Goal: Use online tool/utility: Utilize a website feature to perform a specific function

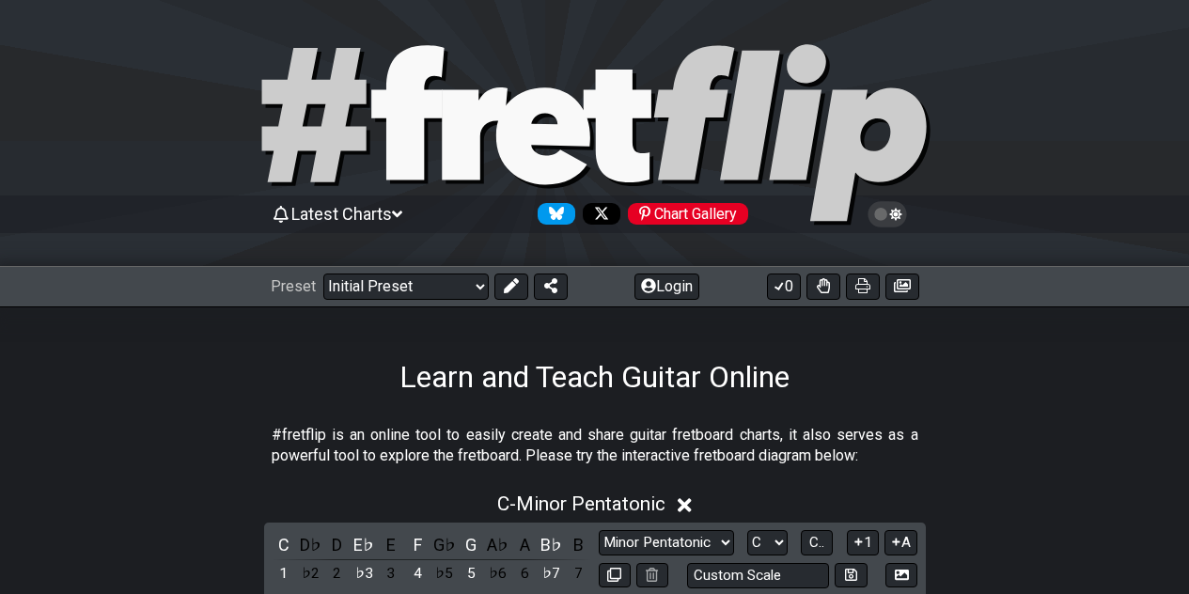
scroll to position [344, 0]
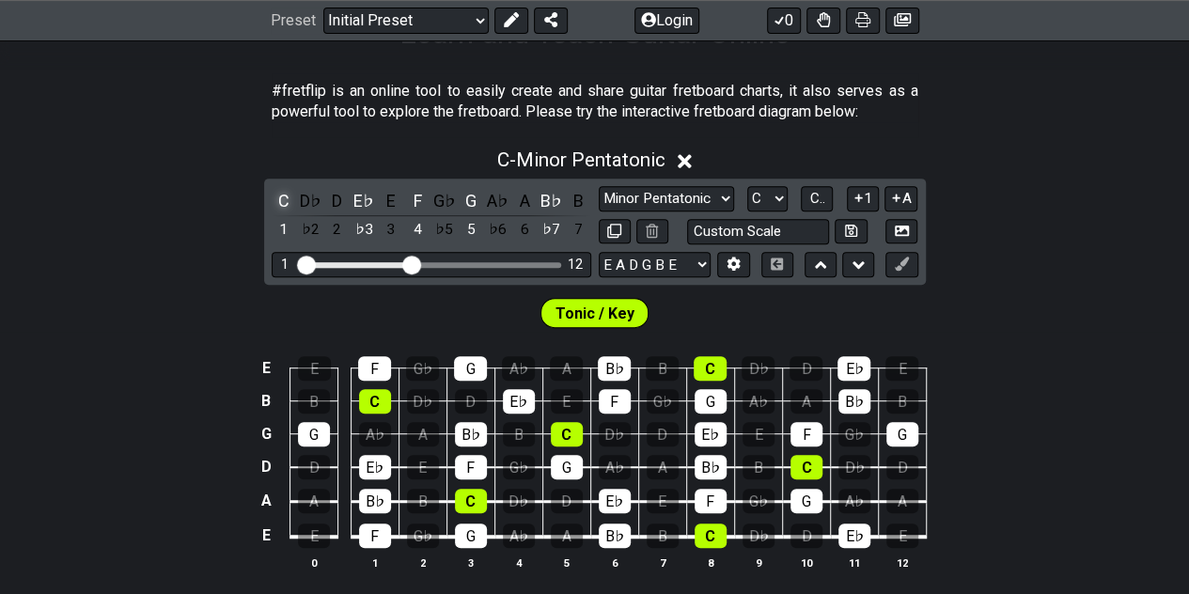
click at [282, 195] on div "C" at bounding box center [284, 200] width 24 height 25
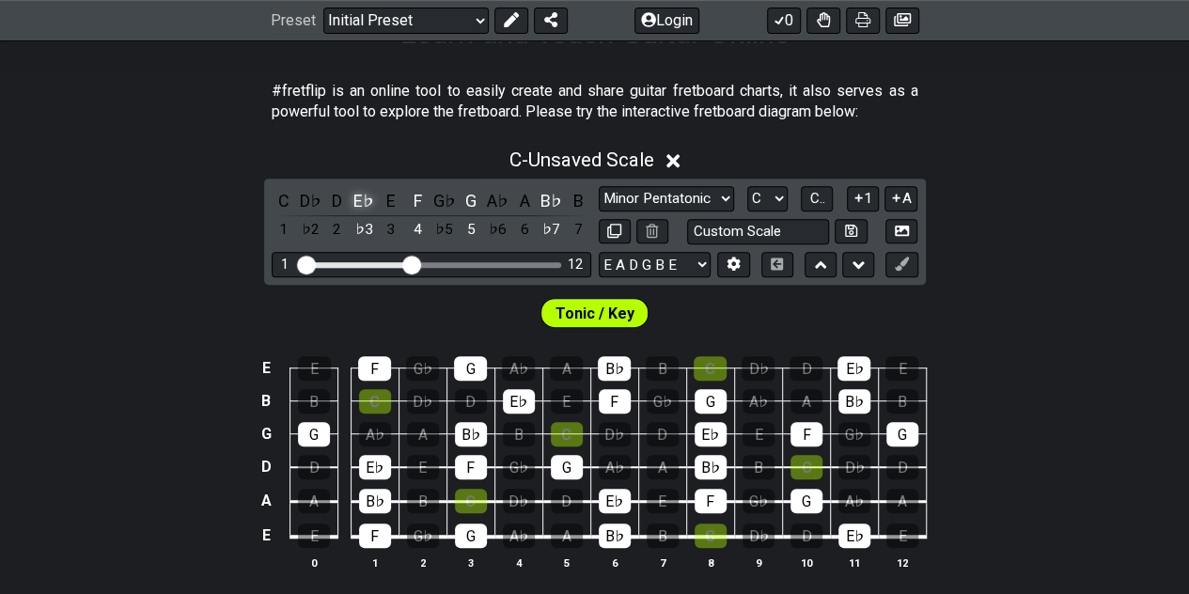
click at [362, 198] on div "E♭" at bounding box center [363, 200] width 24 height 25
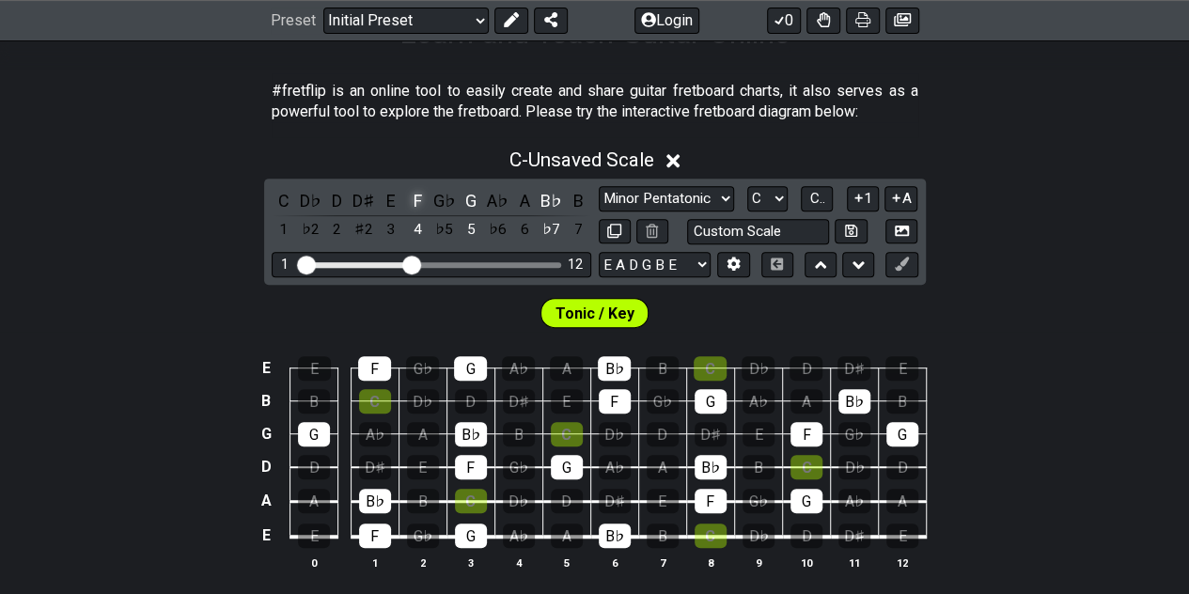
click at [425, 198] on div "F" at bounding box center [417, 200] width 24 height 25
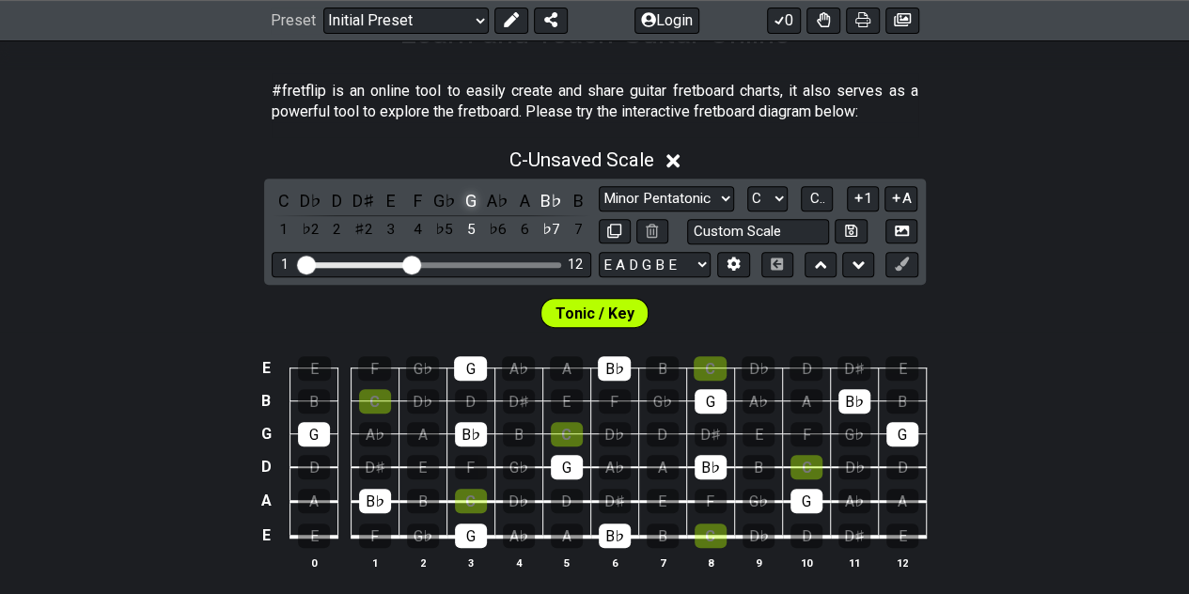
click at [470, 201] on div "G" at bounding box center [471, 200] width 24 height 25
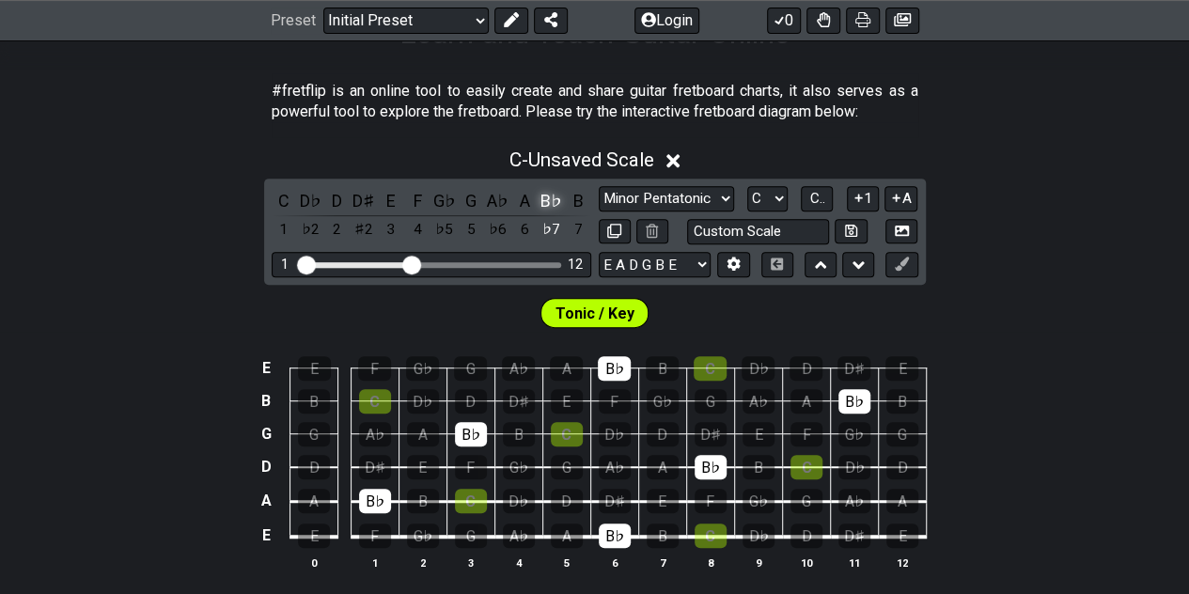
click at [551, 198] on div "B♭" at bounding box center [551, 200] width 24 height 25
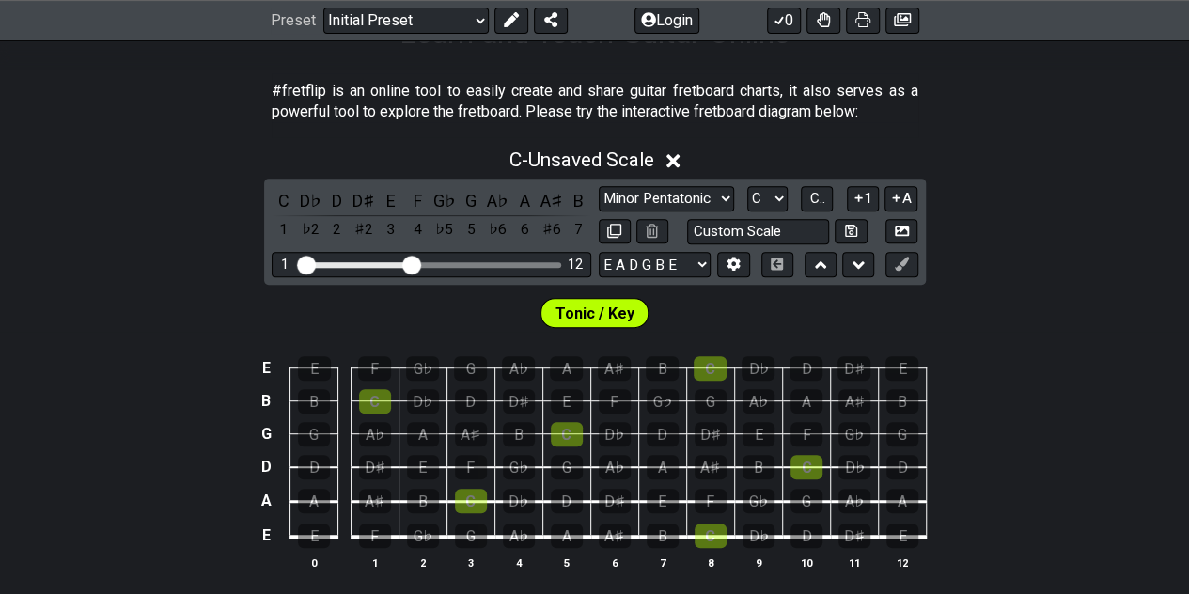
click at [583, 309] on span "Tonic / Key" at bounding box center [594, 313] width 79 height 27
click at [630, 311] on span "Tonic / Key" at bounding box center [594, 313] width 79 height 27
click at [476, 494] on div "C" at bounding box center [471, 501] width 32 height 24
click at [422, 461] on div "E" at bounding box center [423, 467] width 32 height 24
click at [472, 459] on div "F" at bounding box center [471, 467] width 32 height 24
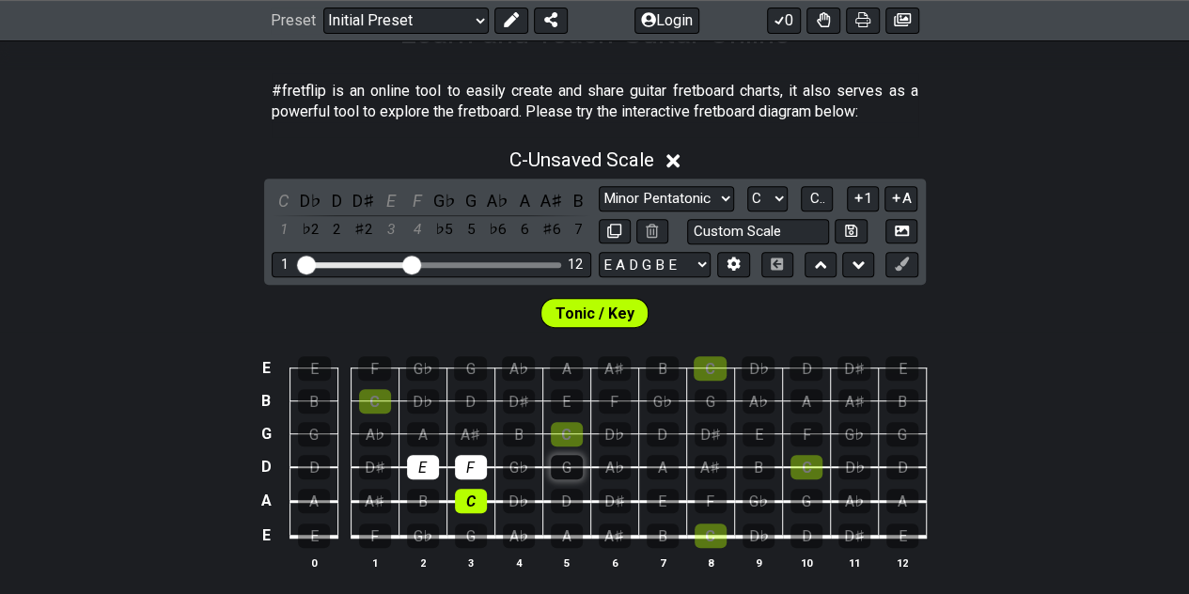
click at [575, 458] on div "G" at bounding box center [567, 467] width 32 height 24
click at [289, 192] on div "C" at bounding box center [284, 200] width 24 height 25
click at [387, 200] on div "E" at bounding box center [391, 200] width 24 height 25
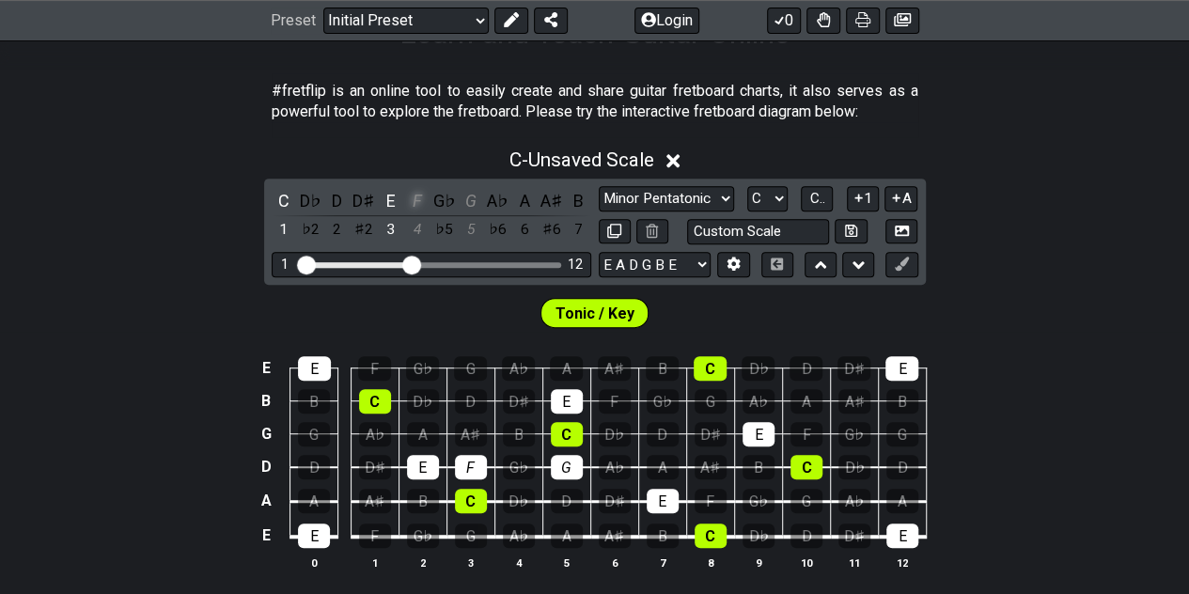
click at [414, 199] on div "F" at bounding box center [417, 200] width 24 height 25
click at [476, 195] on div "G" at bounding box center [471, 200] width 24 height 25
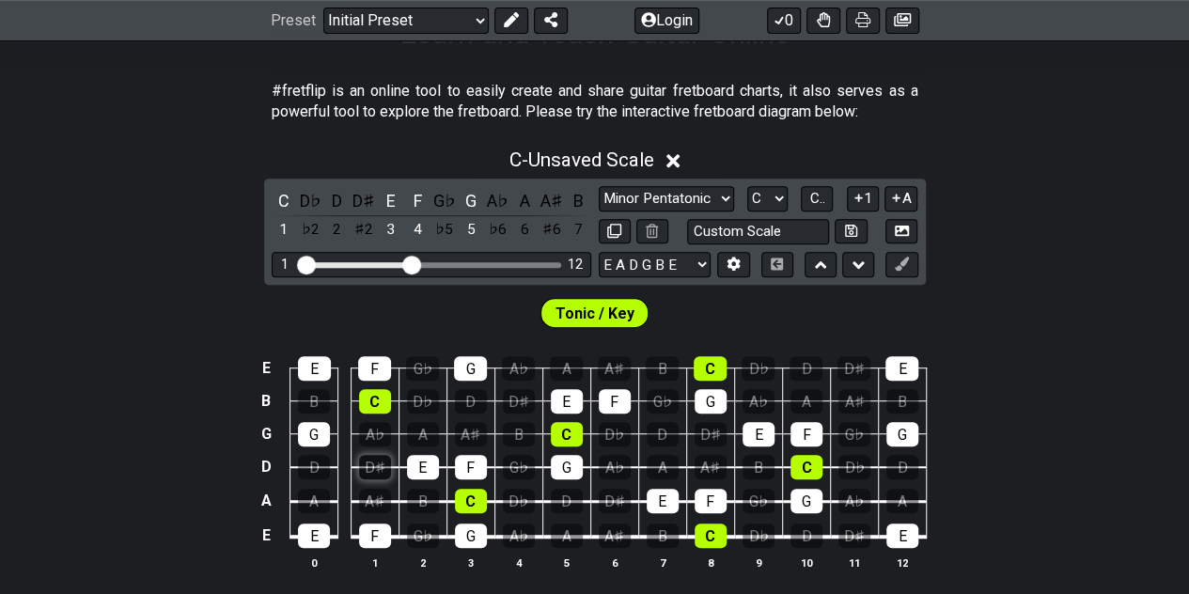
click at [374, 460] on div "D♯" at bounding box center [375, 467] width 32 height 24
click at [361, 202] on div "D♯" at bounding box center [363, 200] width 24 height 25
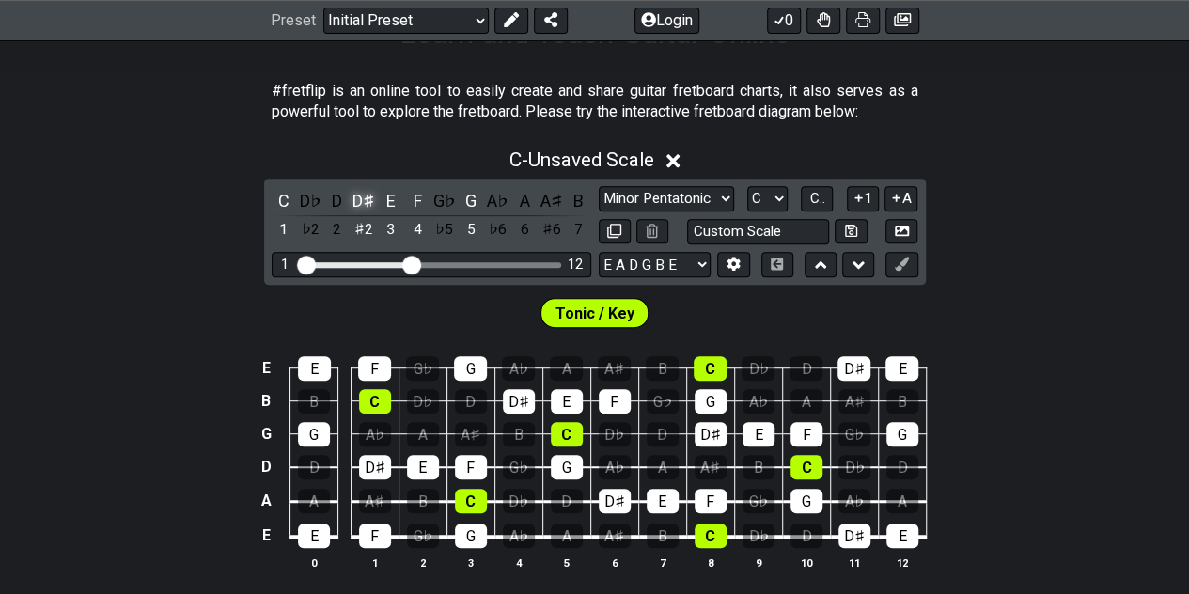
click at [361, 202] on div "D♯" at bounding box center [363, 200] width 24 height 25
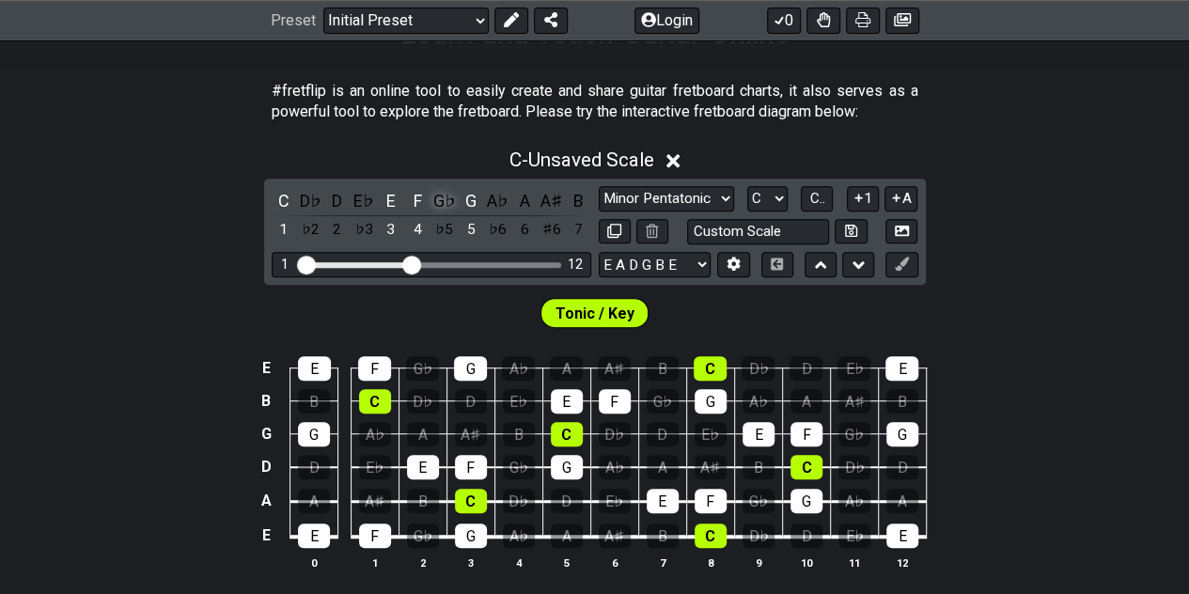
click at [438, 199] on div "G♭" at bounding box center [444, 200] width 24 height 25
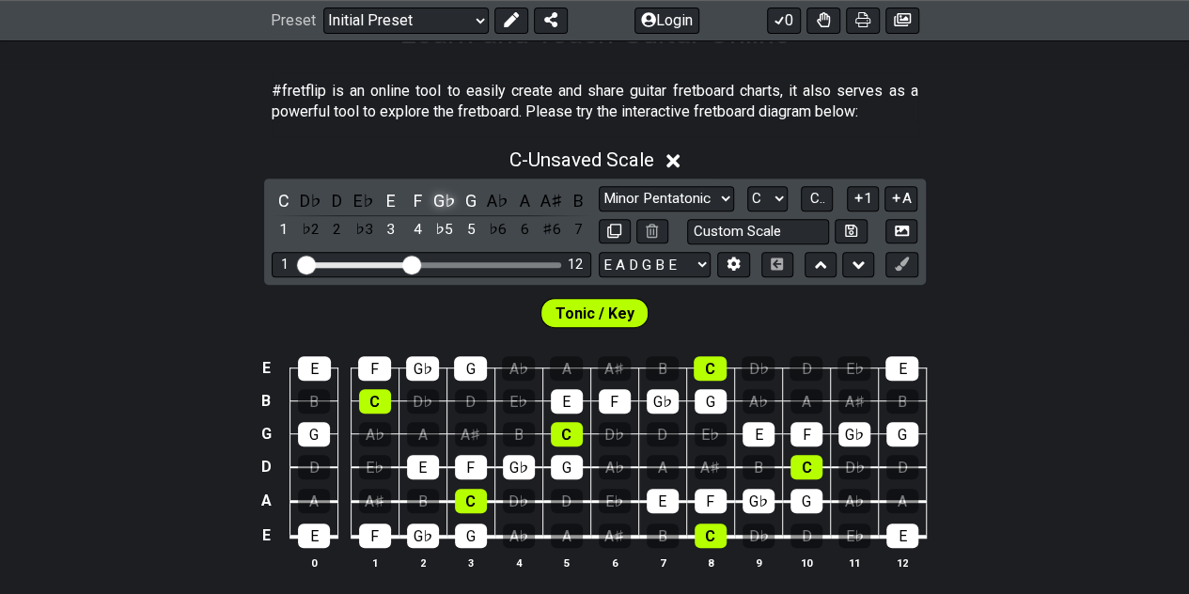
click at [438, 199] on div "G♭" at bounding box center [444, 200] width 24 height 25
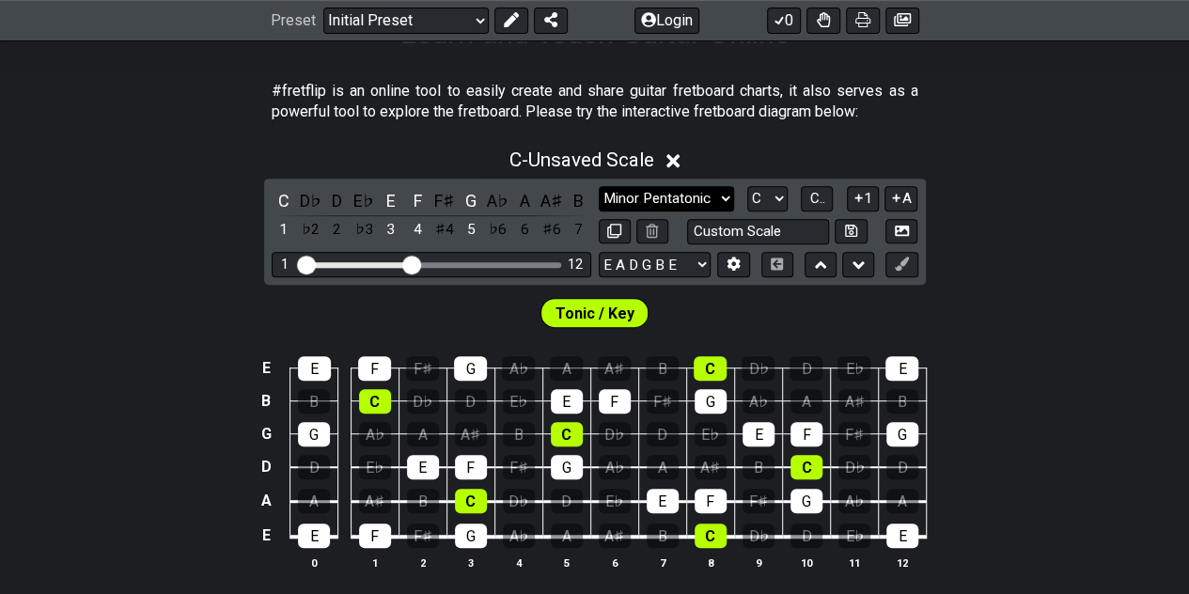
click at [723, 198] on select "Minor Pentatonic Click to edit Minor Pentatonic Major Pentatonic Minor Blues Ma…" at bounding box center [666, 198] width 135 height 25
click at [278, 192] on div "C" at bounding box center [284, 200] width 24 height 25
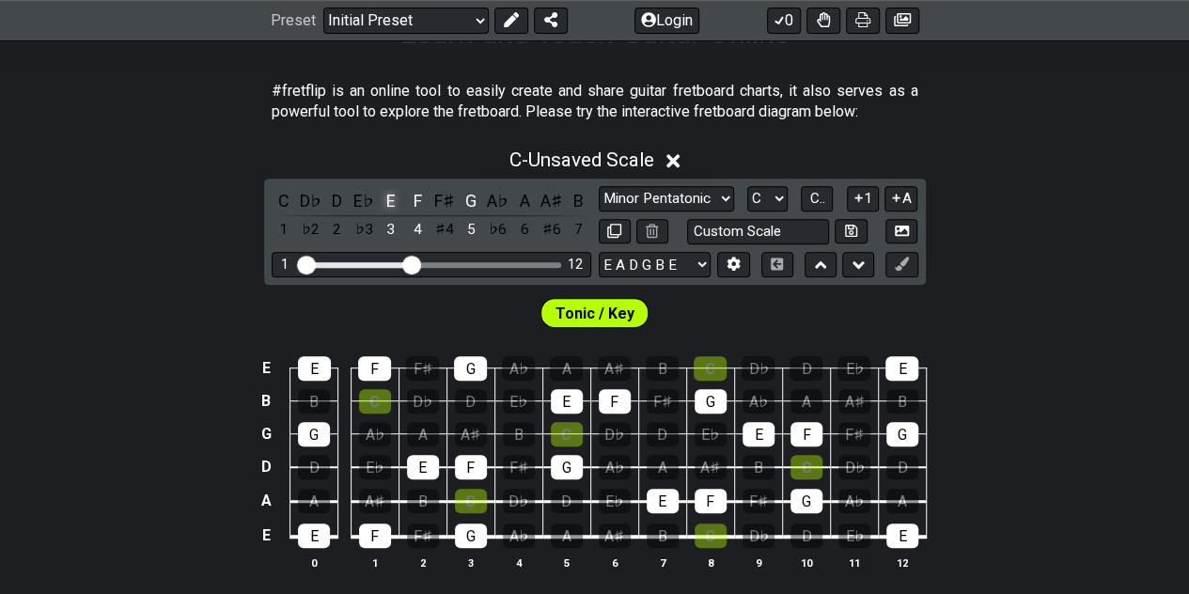
click at [388, 196] on div "E" at bounding box center [391, 200] width 24 height 25
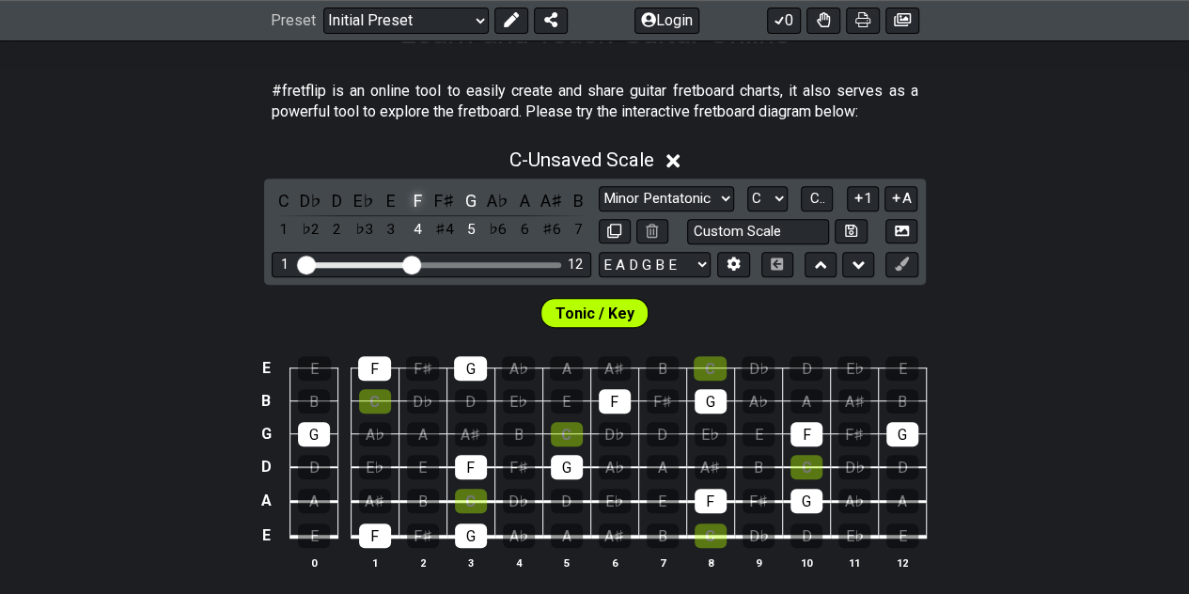
click at [417, 196] on div "F" at bounding box center [417, 200] width 24 height 25
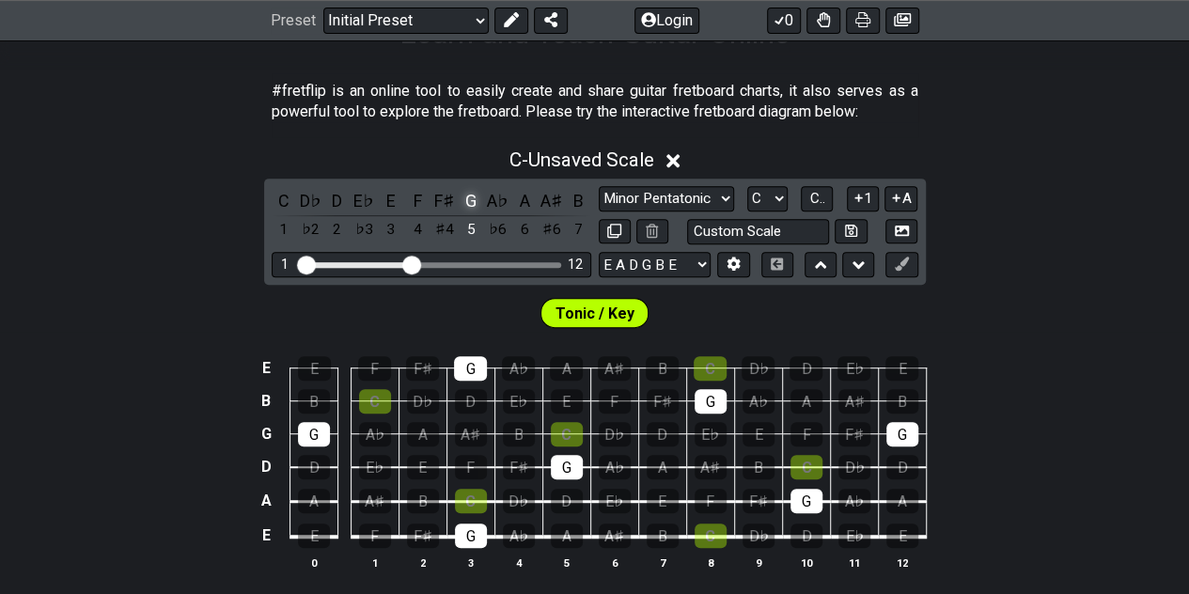
click at [474, 193] on div "G" at bounding box center [471, 200] width 24 height 25
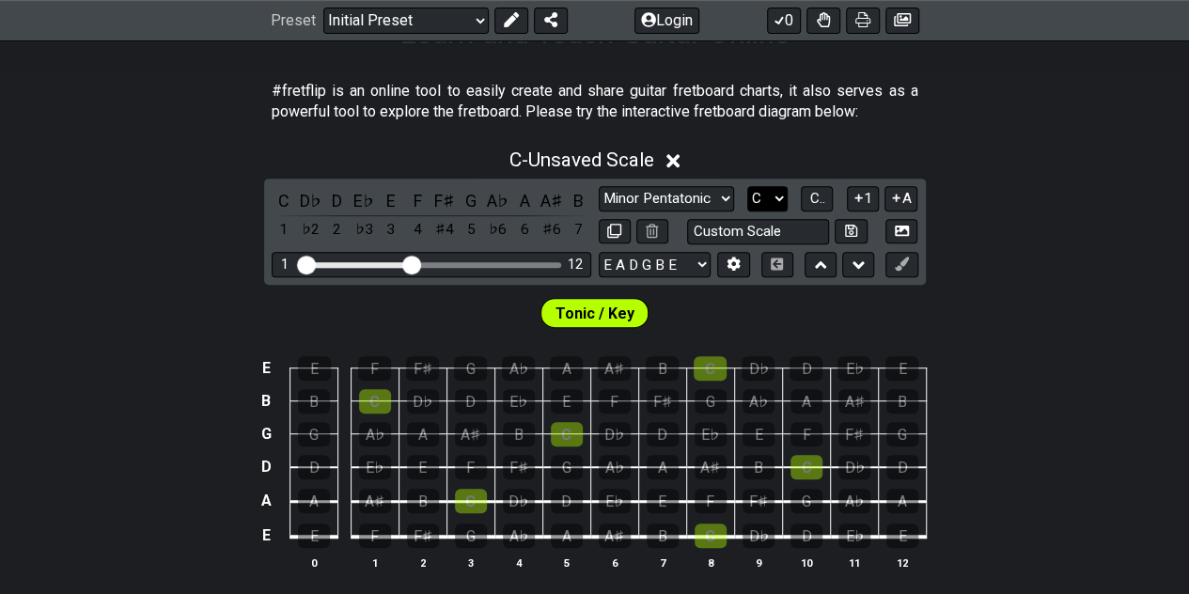
click at [782, 195] on select "A♭ A A♯ B♭ B C C♯ D♭ D D♯ E♭ E F F♯ G♭ G G♯" at bounding box center [767, 198] width 40 height 25
select select "E"
click at [747, 186] on select "A♭ A A♯ B♭ B C C♯ D♭ D D♯ E♭ E F F♯ G♭ G G♯" at bounding box center [767, 198] width 40 height 25
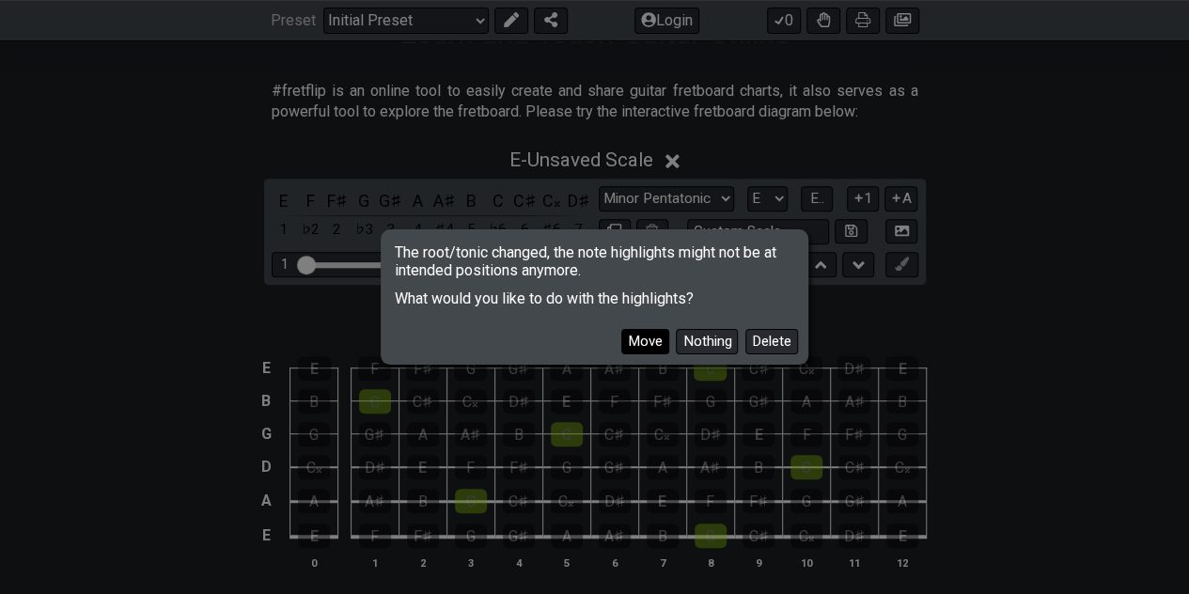
click at [651, 339] on button "Move" at bounding box center [645, 341] width 48 height 25
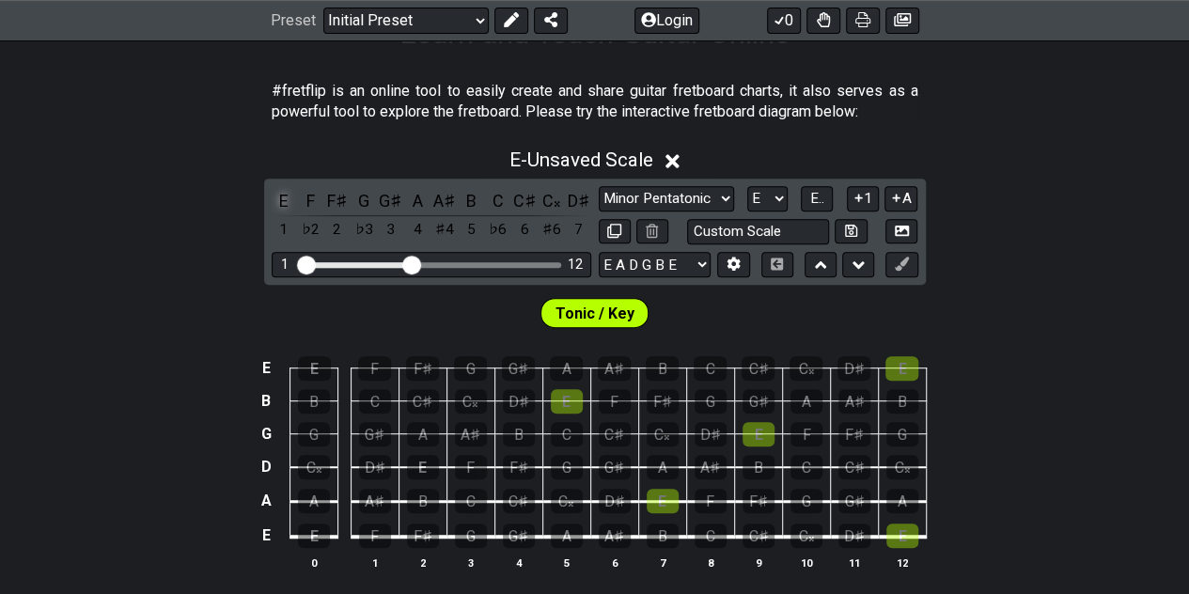
click at [279, 195] on div "E" at bounding box center [284, 200] width 24 height 25
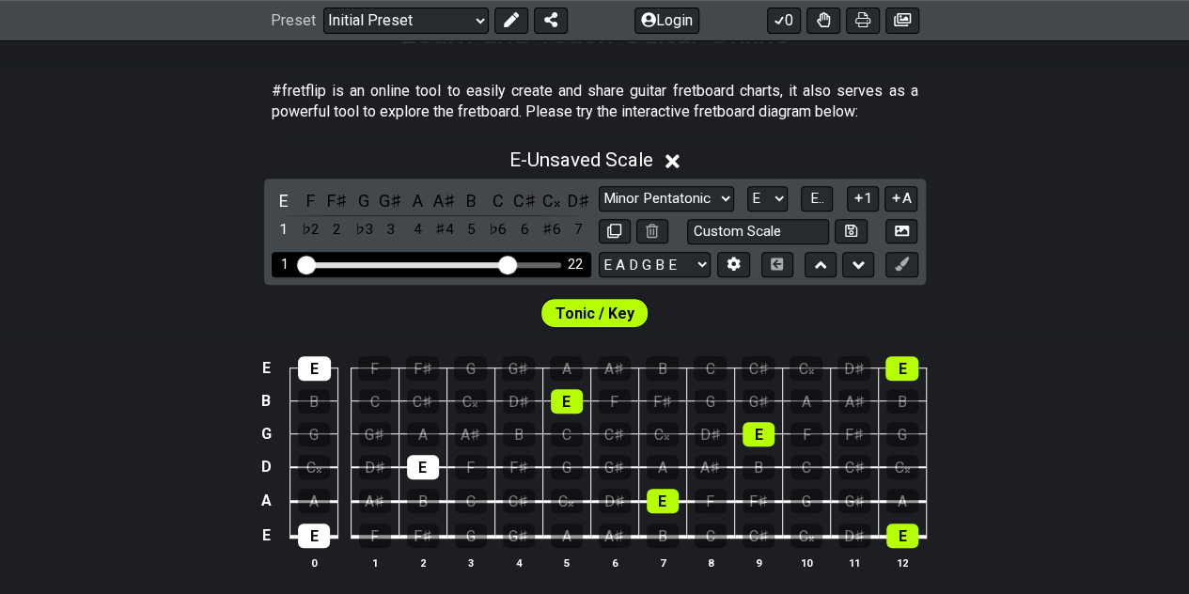
drag, startPoint x: 412, startPoint y: 260, endPoint x: 507, endPoint y: 256, distance: 95.0
click at [507, 263] on input "Visible fret range" at bounding box center [431, 263] width 267 height 0
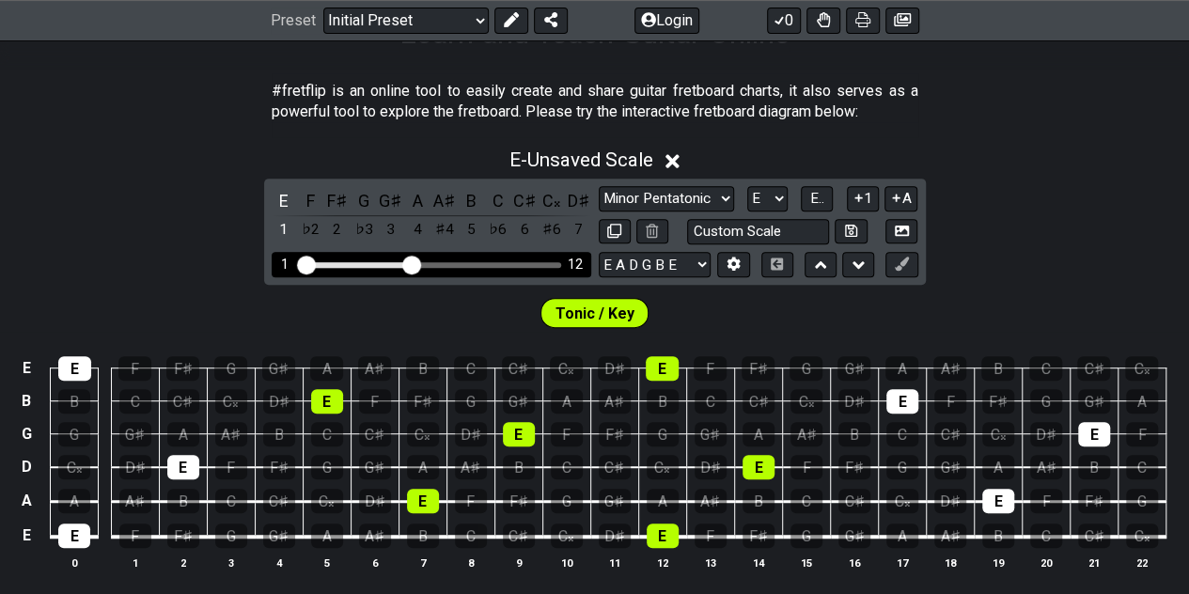
drag, startPoint x: 507, startPoint y: 266, endPoint x: 413, endPoint y: 281, distance: 94.2
click at [413, 263] on input "Visible fret range" at bounding box center [431, 263] width 267 height 0
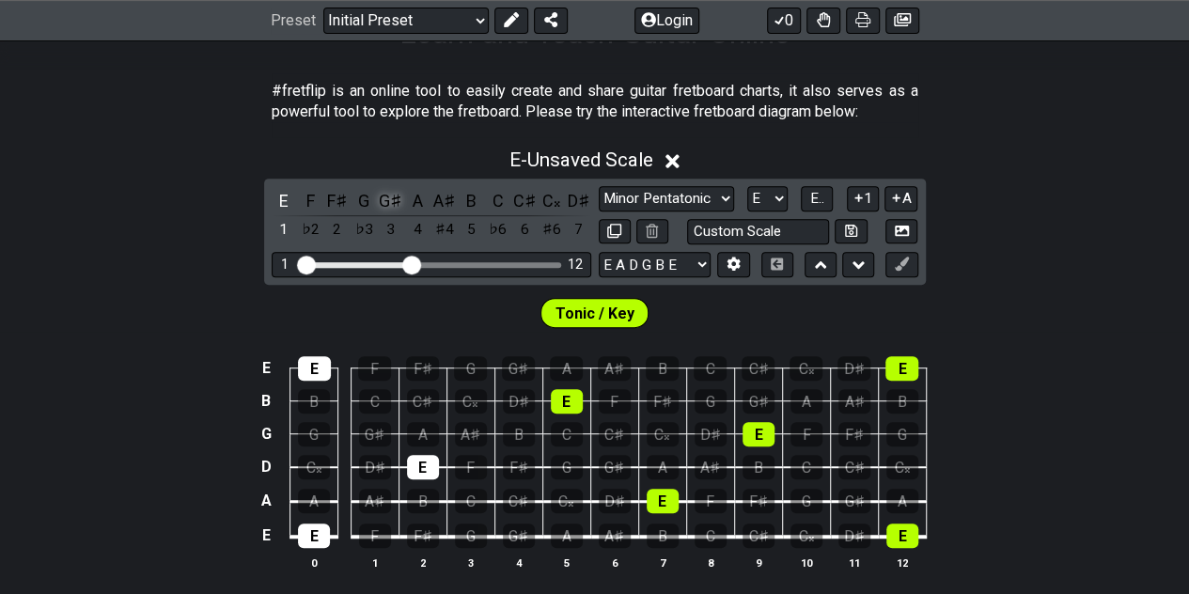
click at [385, 195] on div "G♯" at bounding box center [391, 200] width 24 height 25
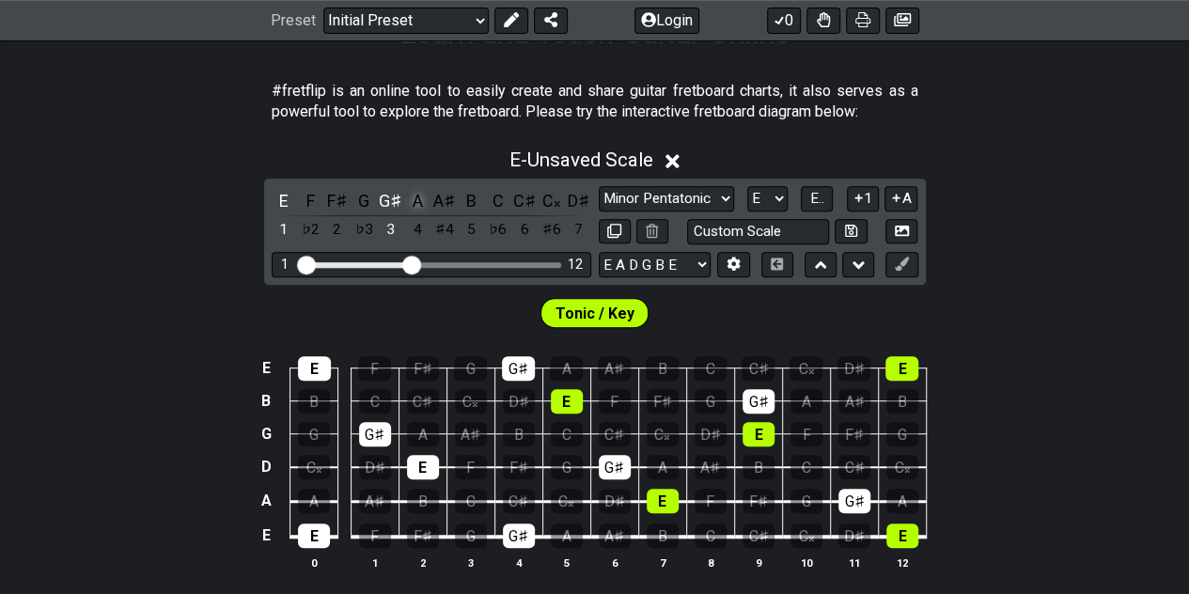
click at [414, 199] on div "A" at bounding box center [417, 200] width 24 height 25
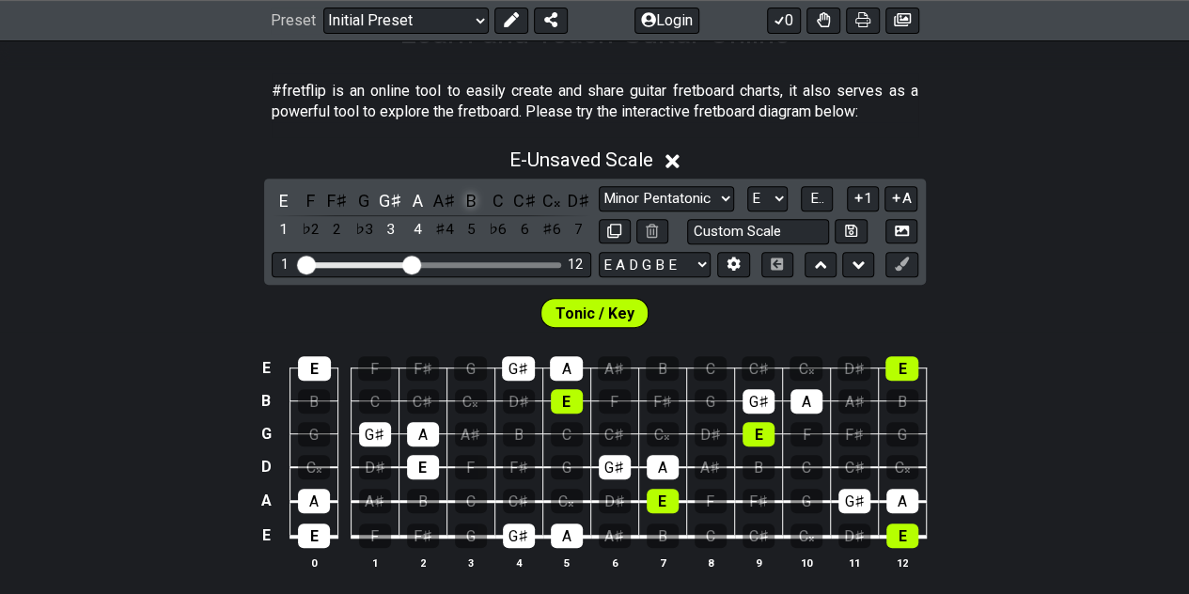
click at [464, 201] on div "B" at bounding box center [471, 200] width 24 height 25
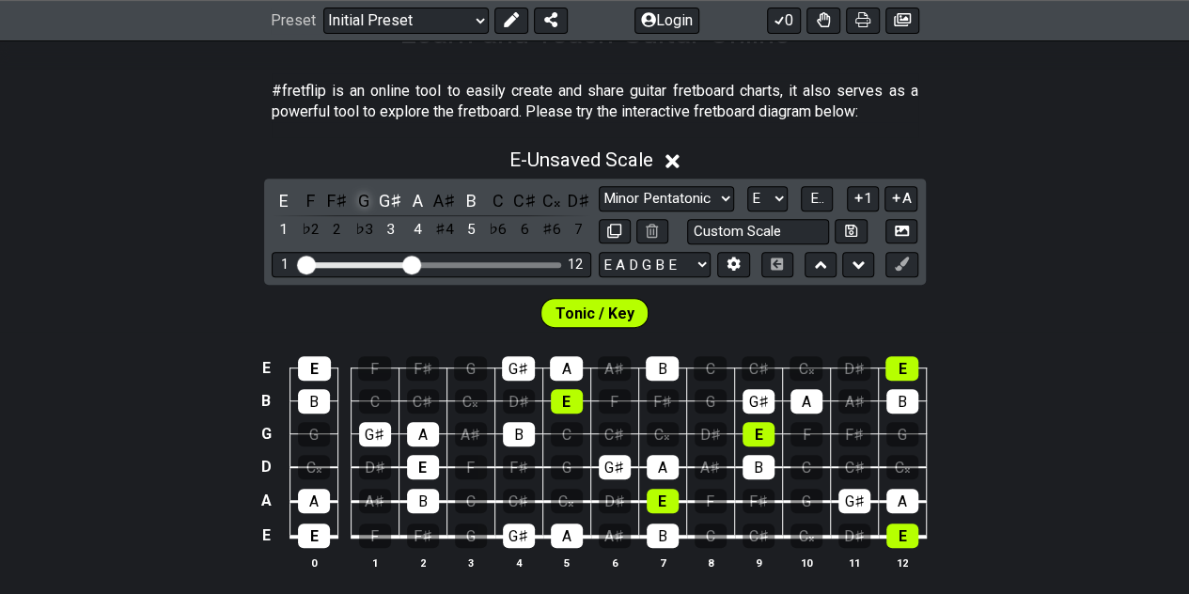
click at [364, 193] on div "G" at bounding box center [363, 200] width 24 height 25
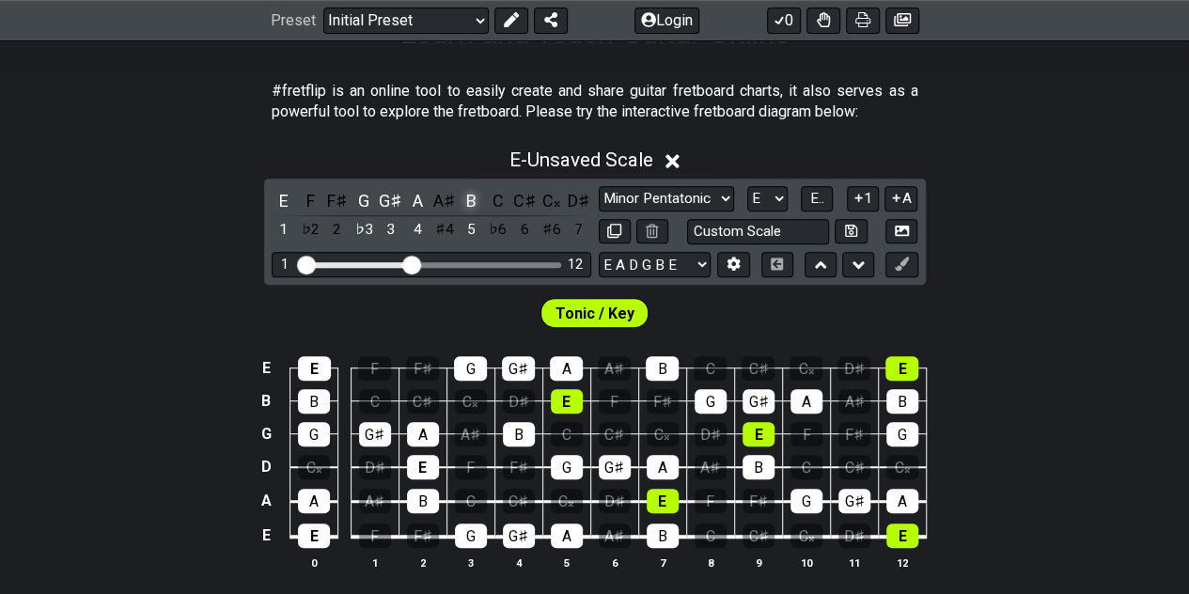
click at [466, 198] on div "B" at bounding box center [471, 200] width 24 height 25
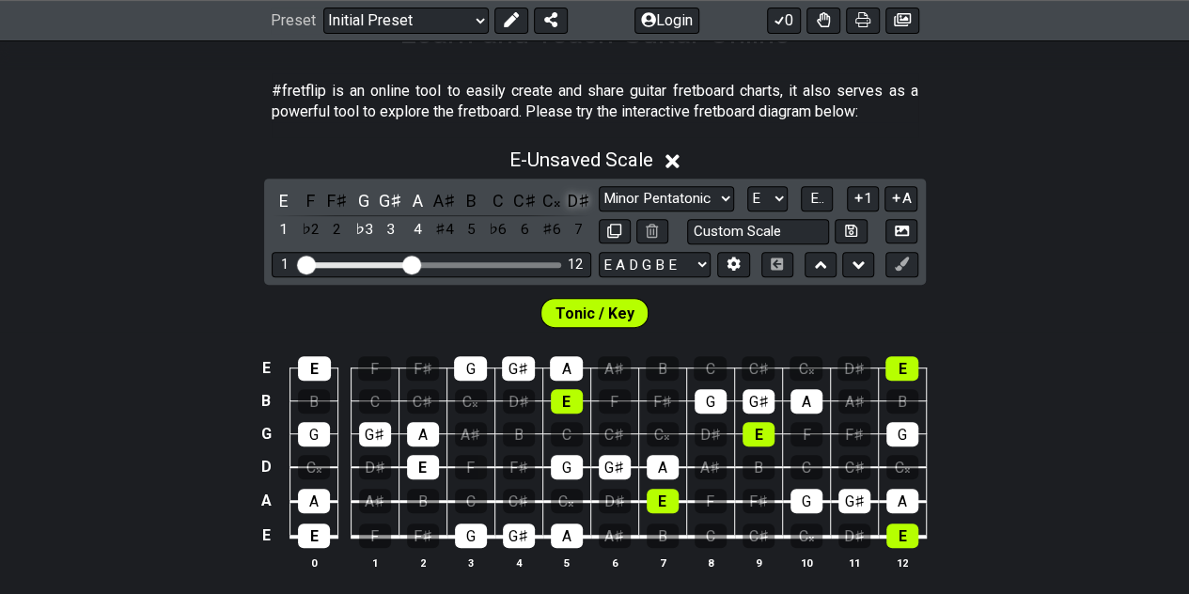
click at [573, 195] on div "D♯" at bounding box center [578, 200] width 24 height 25
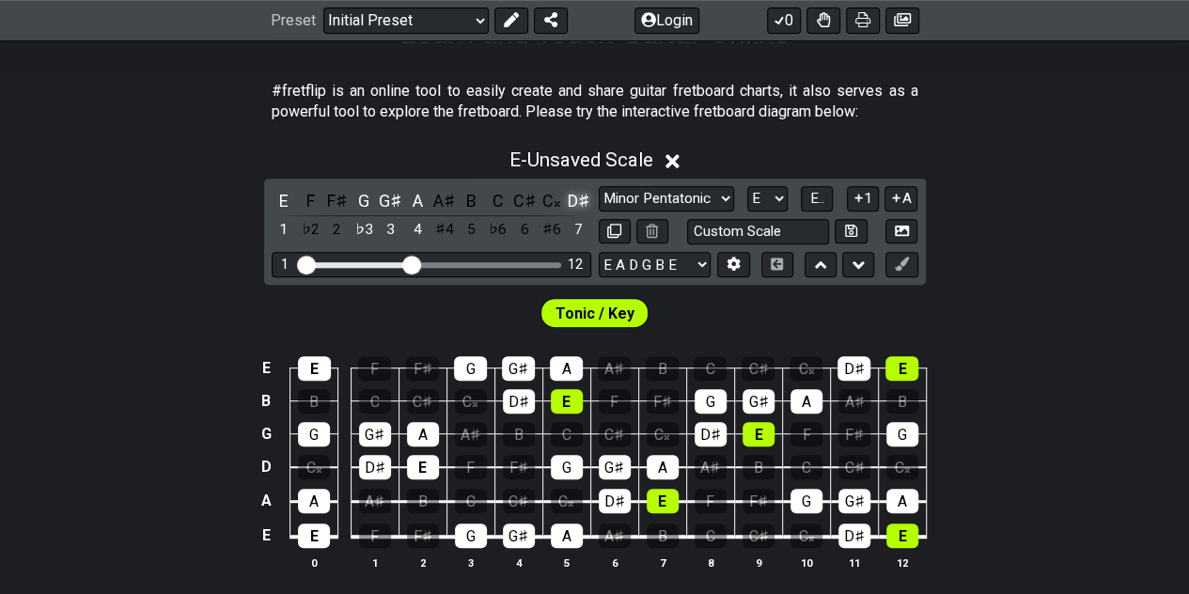
click at [573, 195] on div "D♯" at bounding box center [578, 200] width 24 height 25
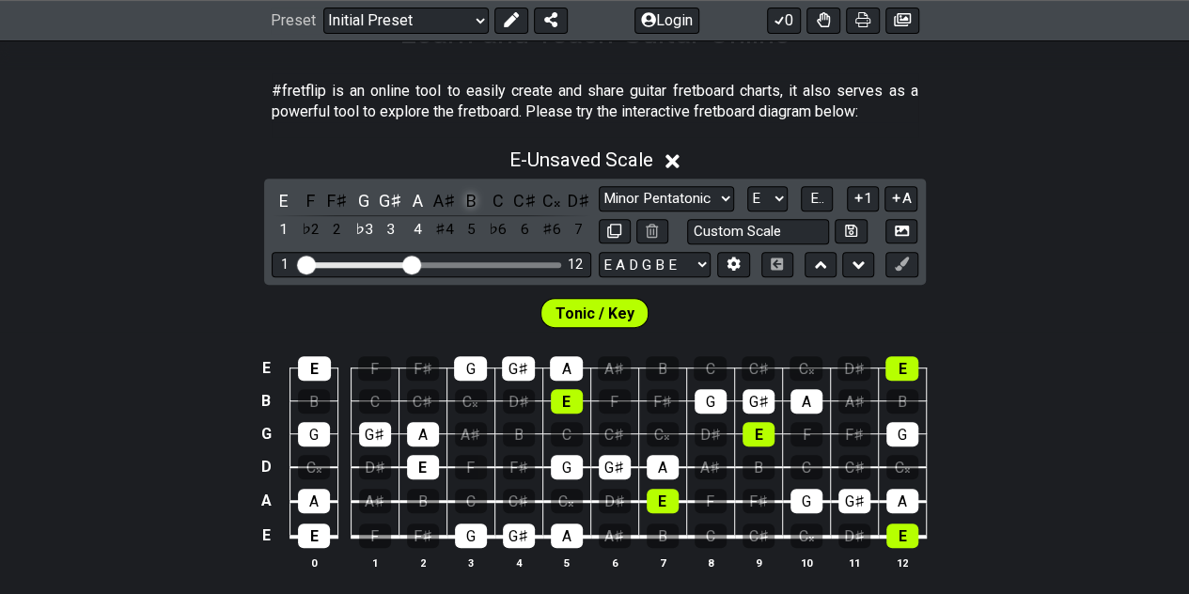
click at [475, 204] on div "B" at bounding box center [471, 200] width 24 height 25
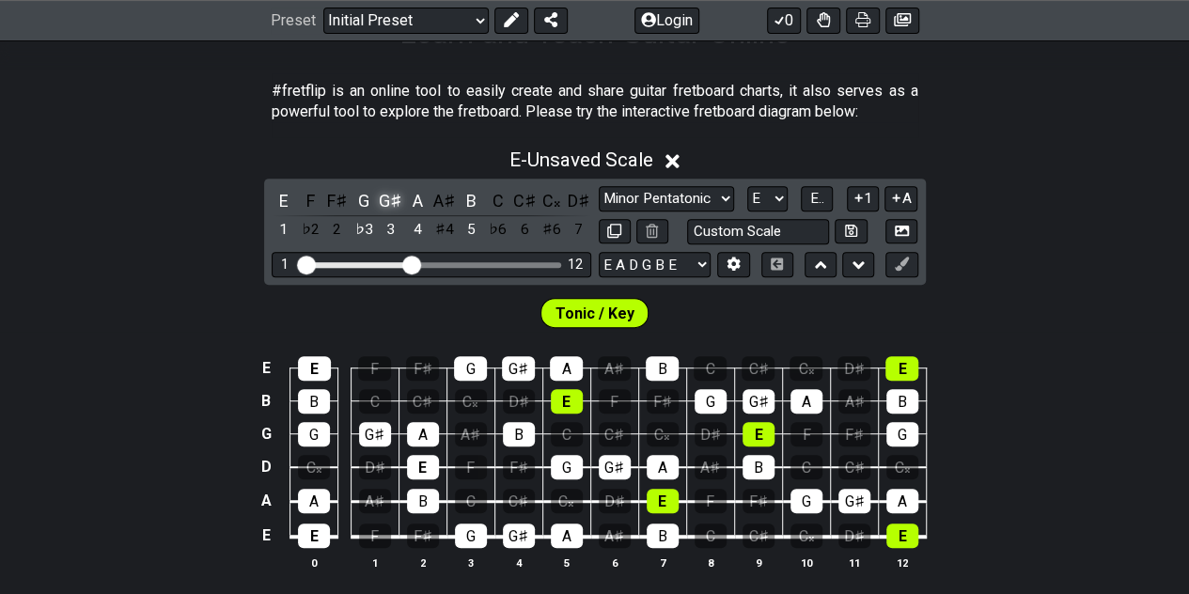
click at [387, 195] on div "G♯" at bounding box center [391, 200] width 24 height 25
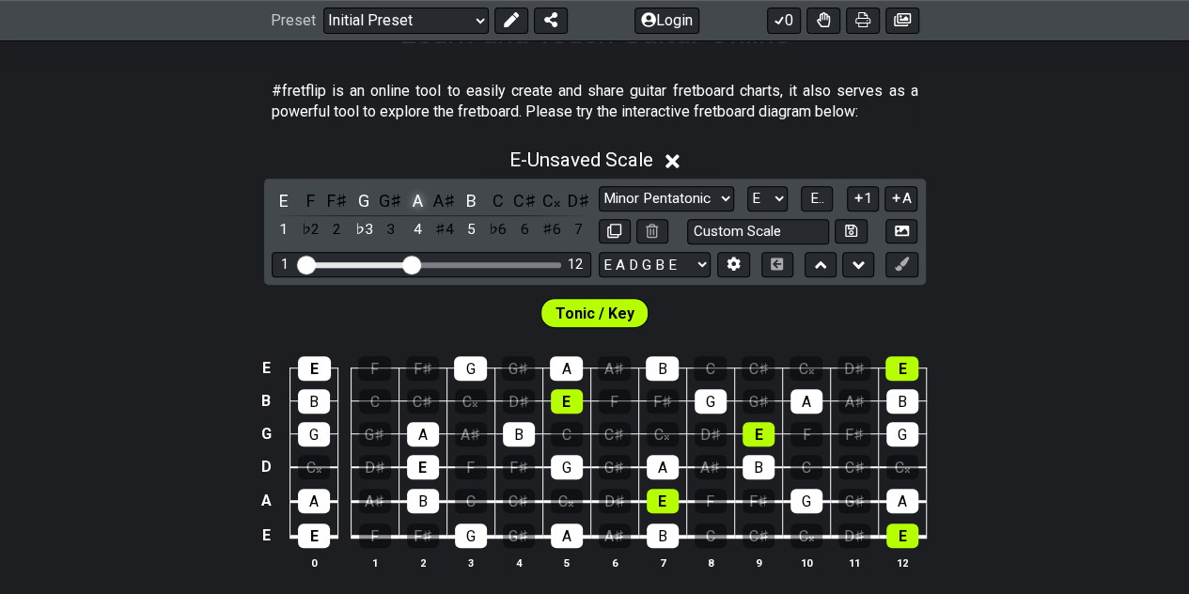
click at [417, 195] on div "A" at bounding box center [417, 200] width 24 height 25
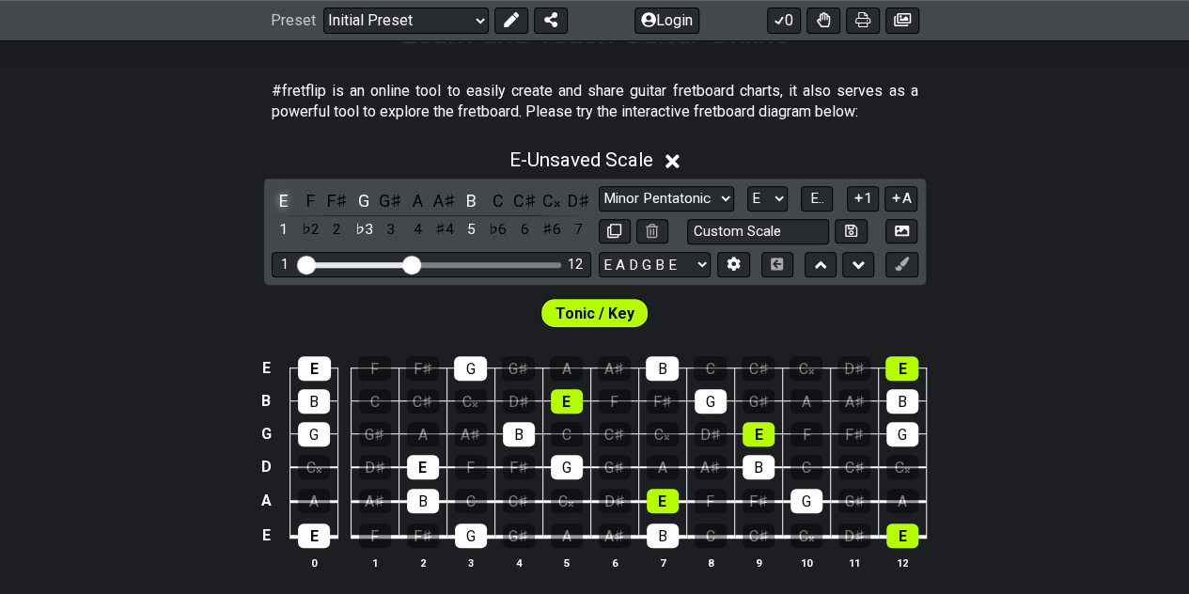
click at [290, 195] on div "E" at bounding box center [284, 200] width 24 height 25
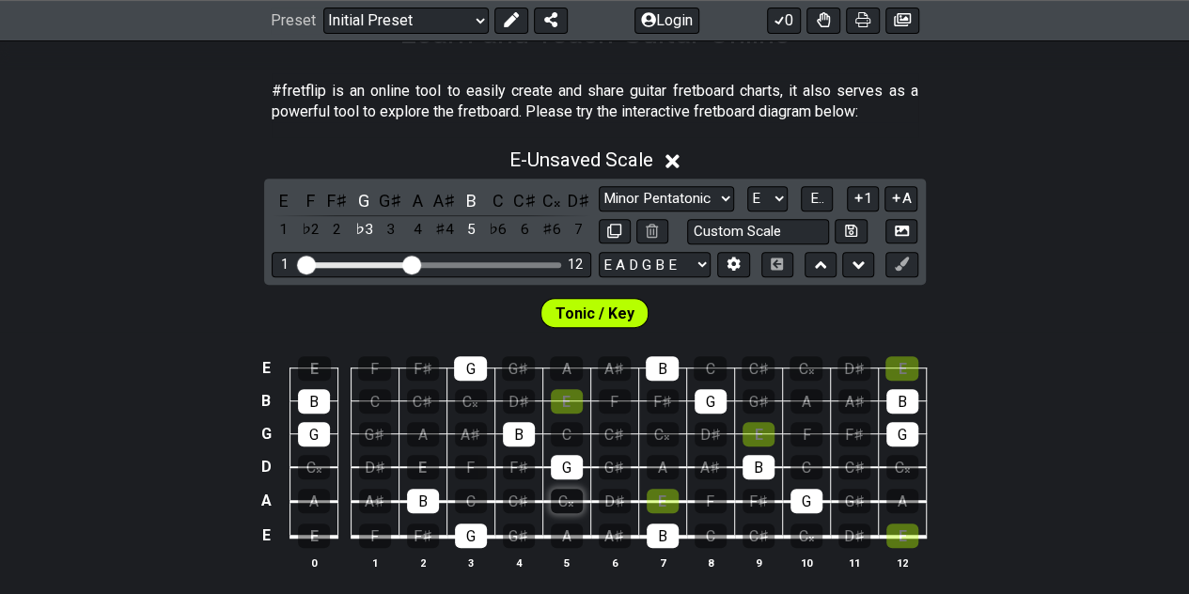
click at [569, 500] on div "C𝄪" at bounding box center [567, 501] width 32 height 24
click at [547, 198] on div "C𝄪" at bounding box center [551, 200] width 24 height 25
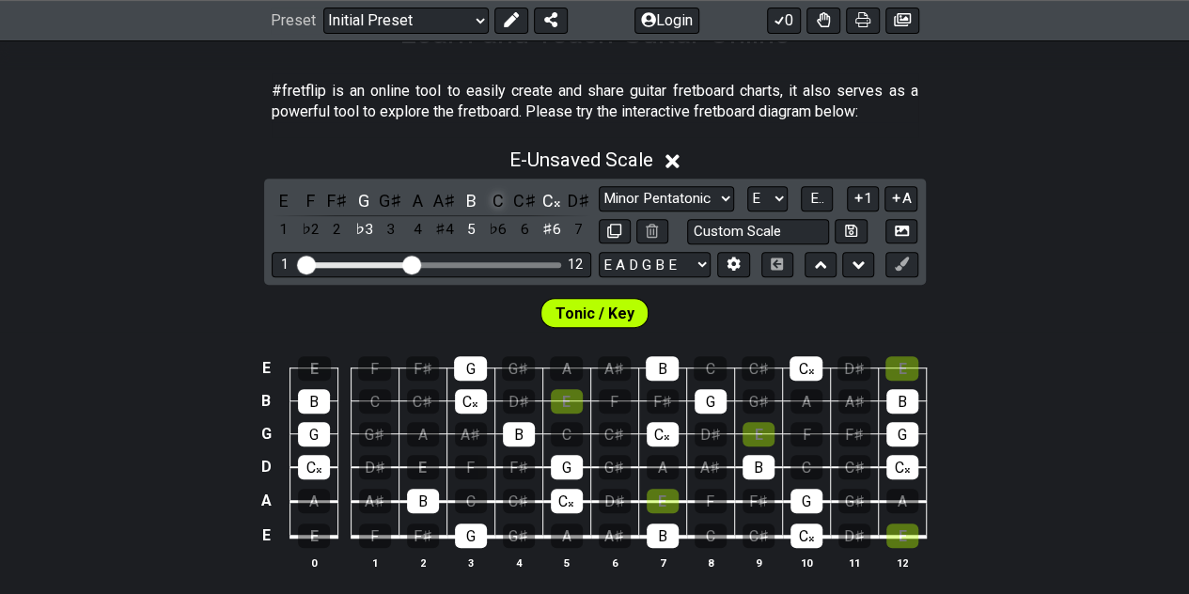
click at [496, 196] on div "C" at bounding box center [498, 200] width 24 height 25
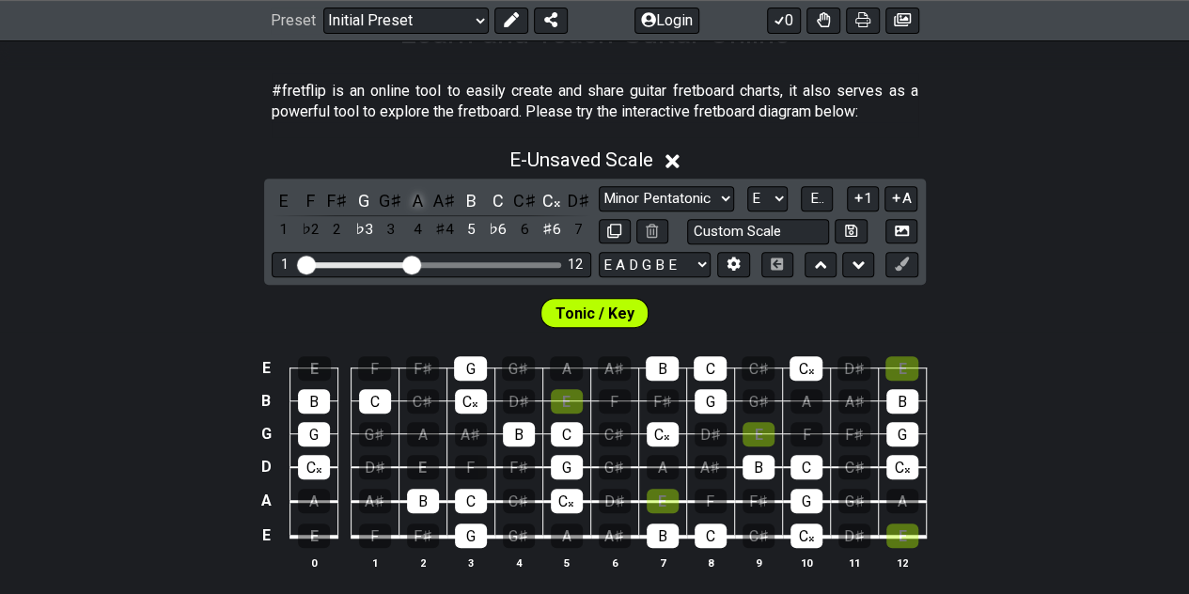
click at [412, 198] on div "A" at bounding box center [417, 200] width 24 height 25
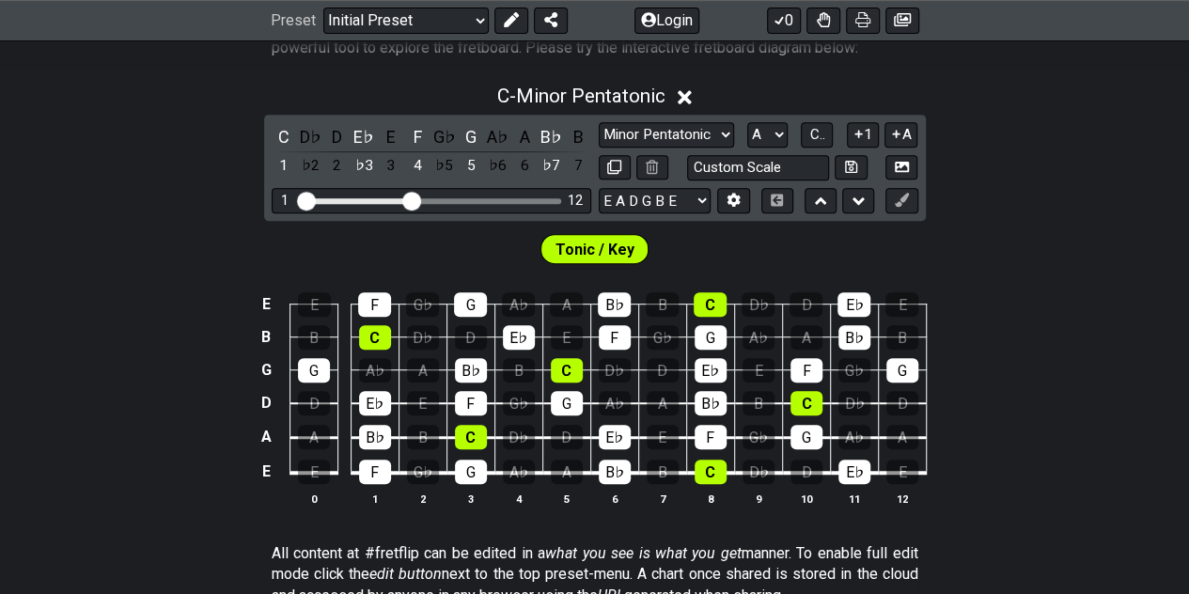
scroll to position [425, 0]
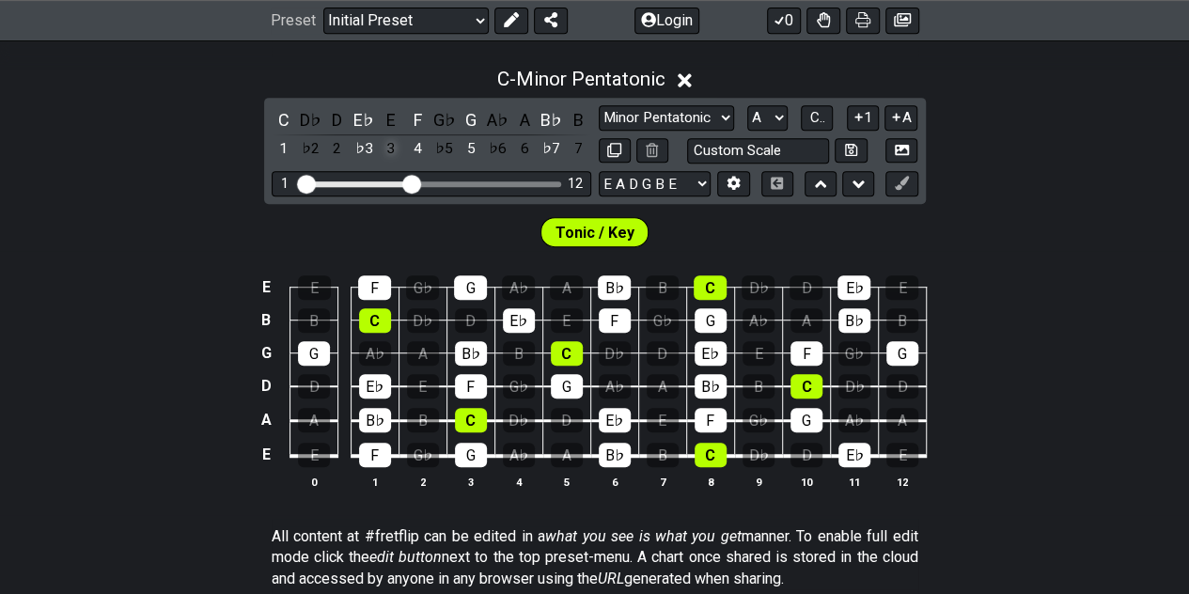
click at [392, 147] on div "3" at bounding box center [391, 148] width 24 height 25
select select "C"
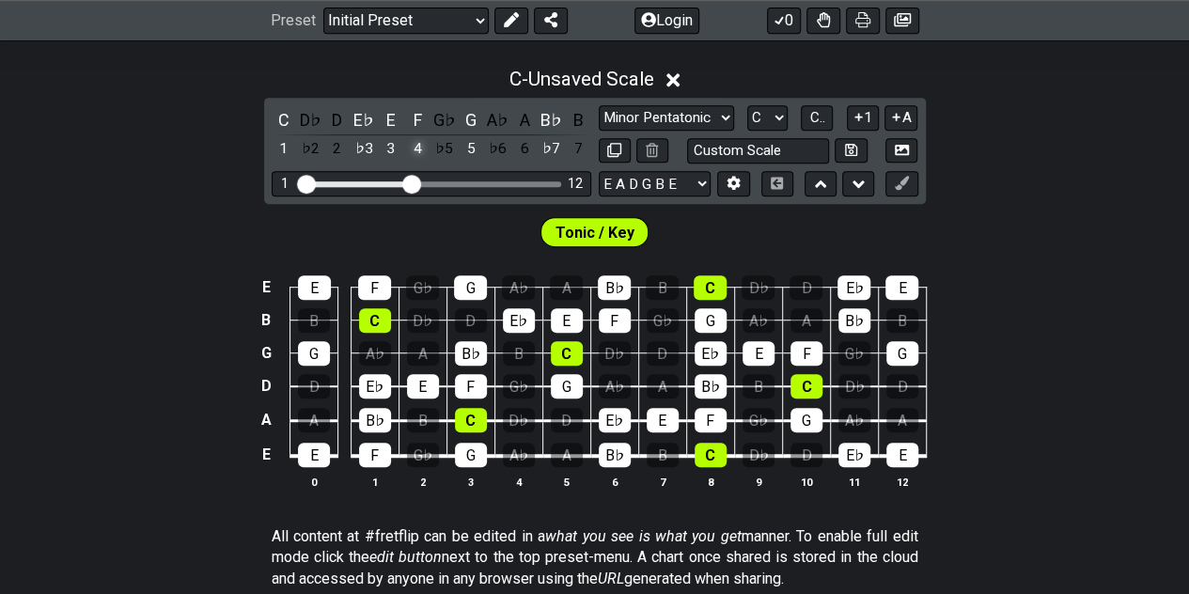
click at [417, 146] on div "4" at bounding box center [417, 148] width 24 height 25
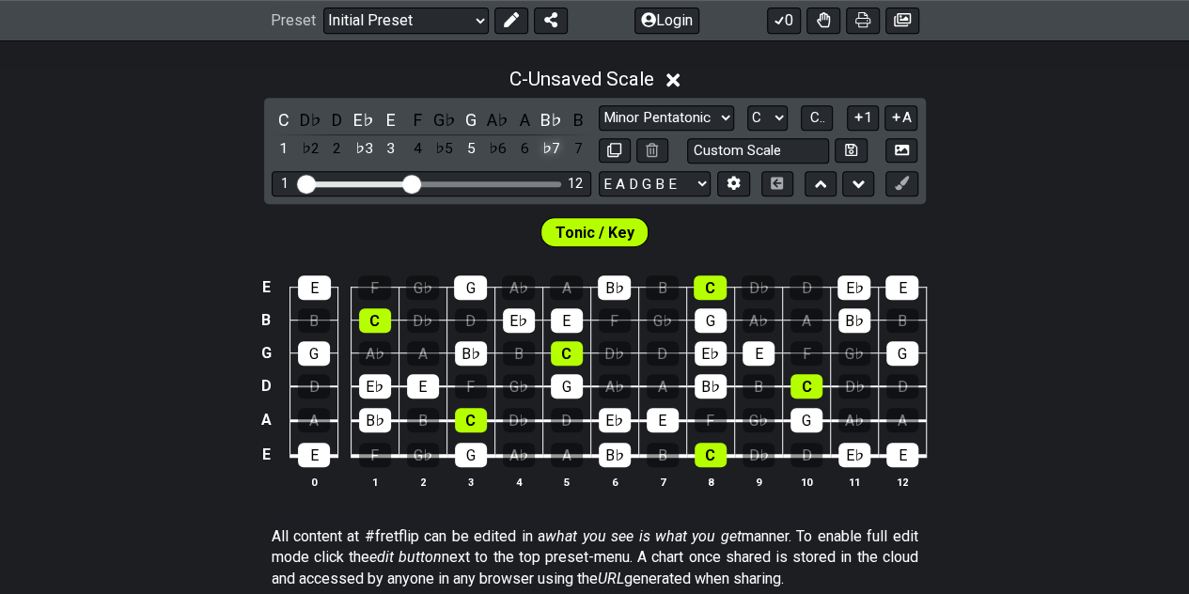
click at [549, 147] on div "♭7" at bounding box center [551, 148] width 24 height 25
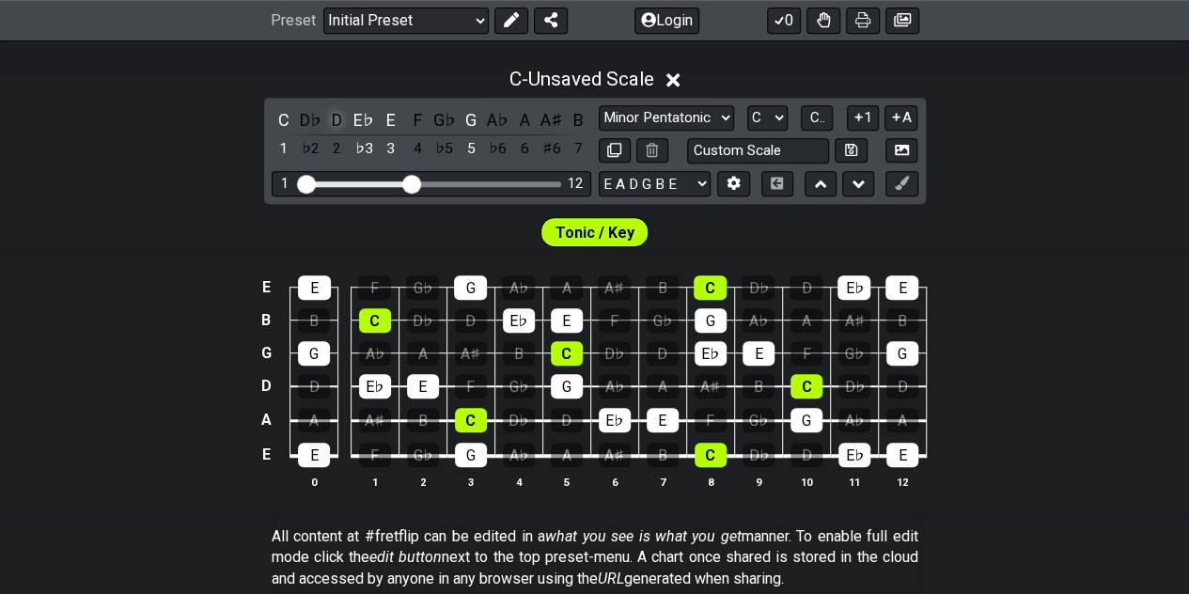
click at [345, 117] on div "D" at bounding box center [337, 119] width 24 height 25
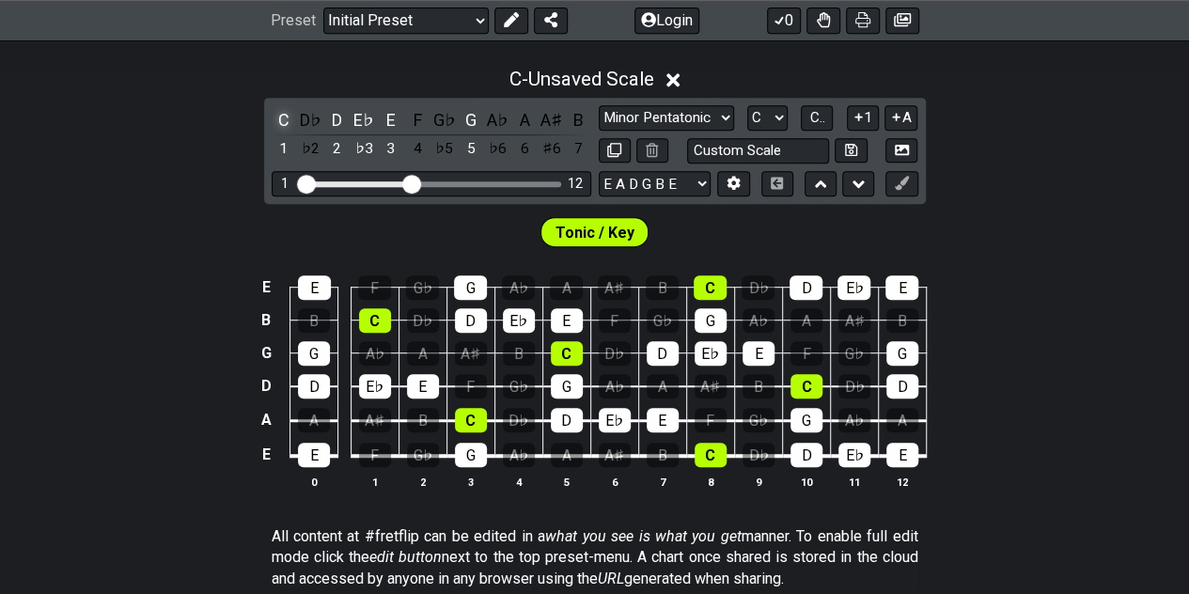
click at [284, 116] on div "C" at bounding box center [284, 119] width 24 height 25
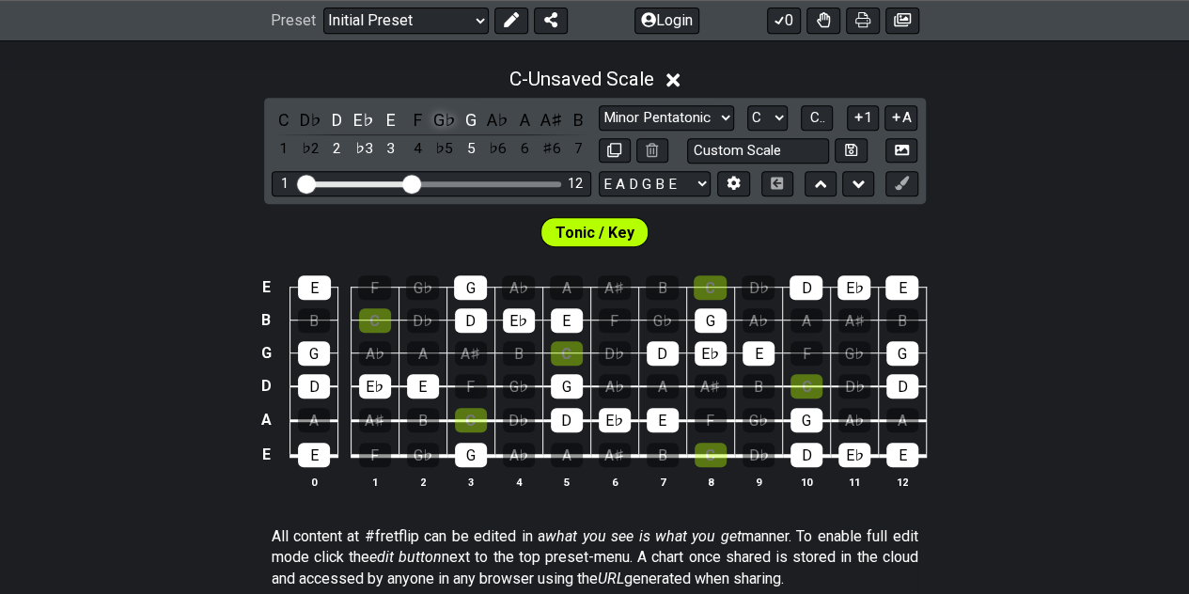
click at [442, 116] on div "G♭" at bounding box center [444, 119] width 24 height 25
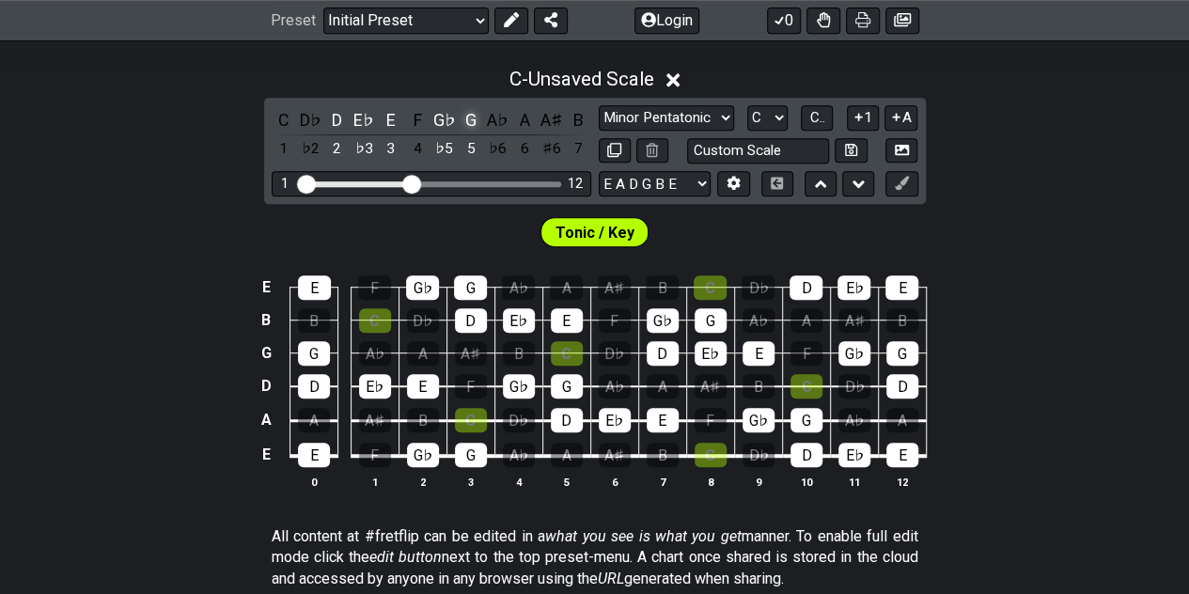
click at [475, 116] on div "G" at bounding box center [471, 119] width 24 height 25
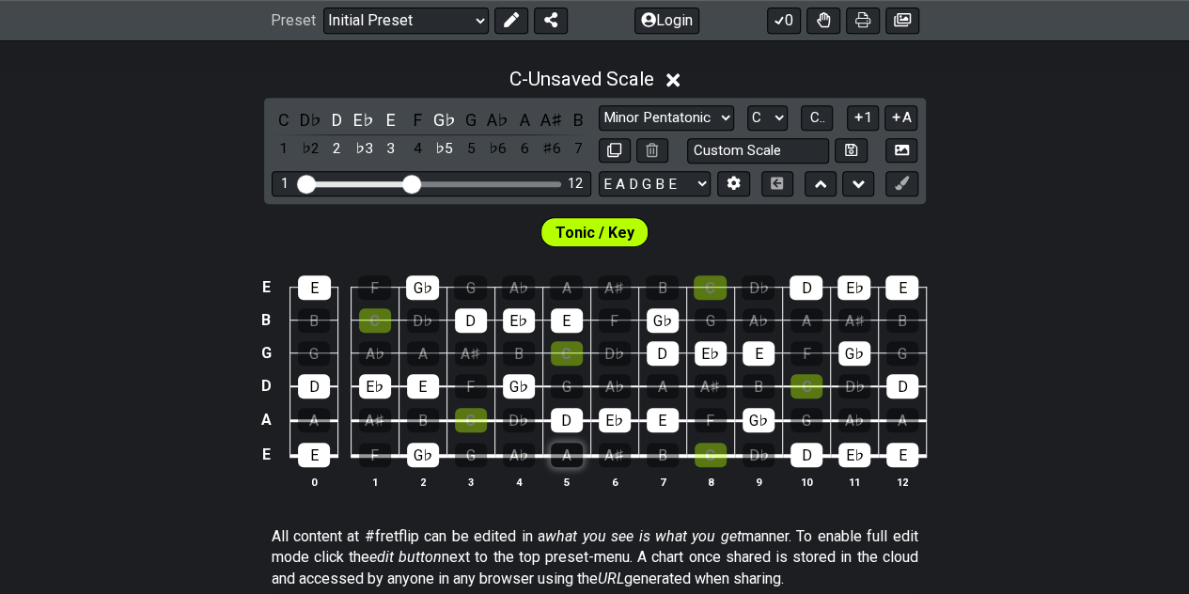
click at [565, 460] on div "A" at bounding box center [567, 455] width 32 height 24
click at [522, 121] on div "A" at bounding box center [524, 119] width 24 height 25
